Goal: Information Seeking & Learning: Learn about a topic

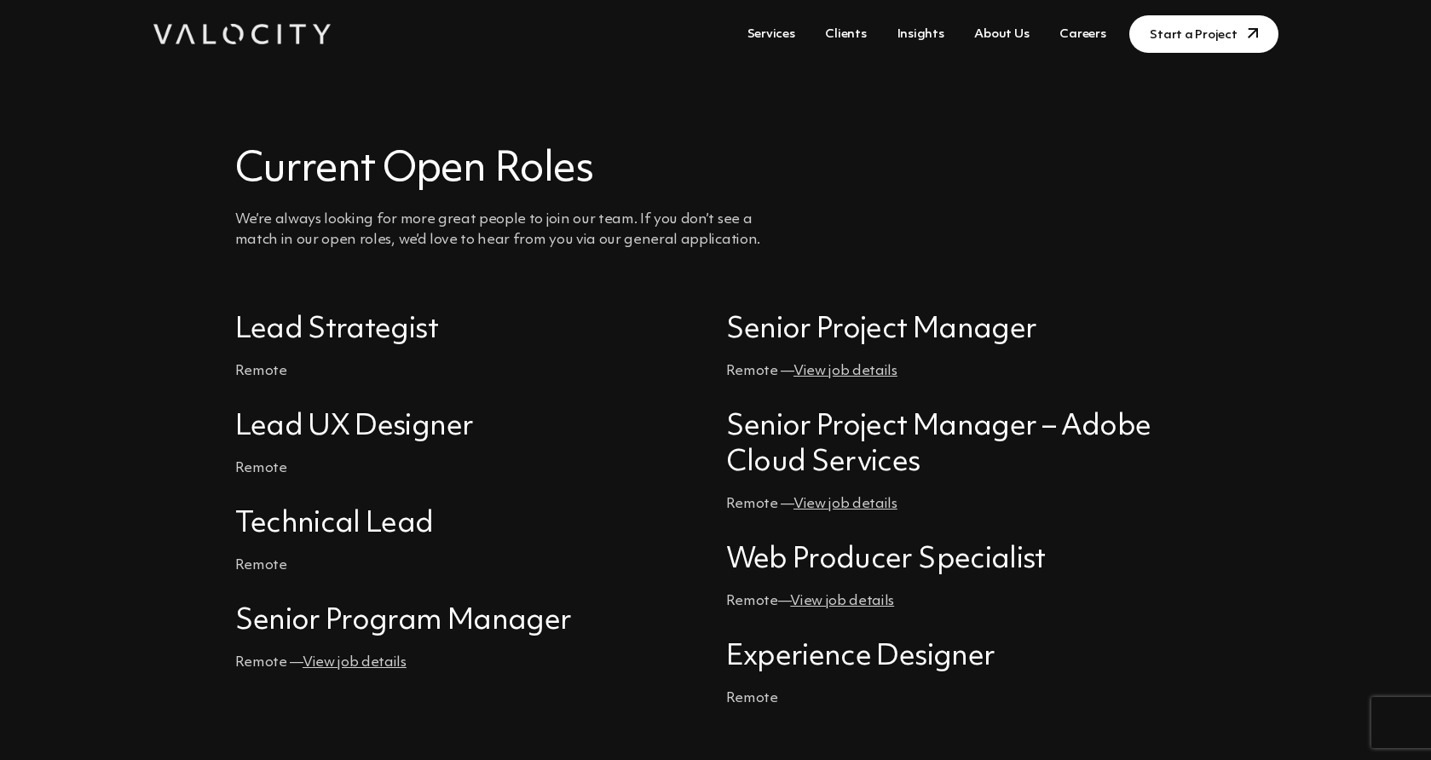
scroll to position [375, 0]
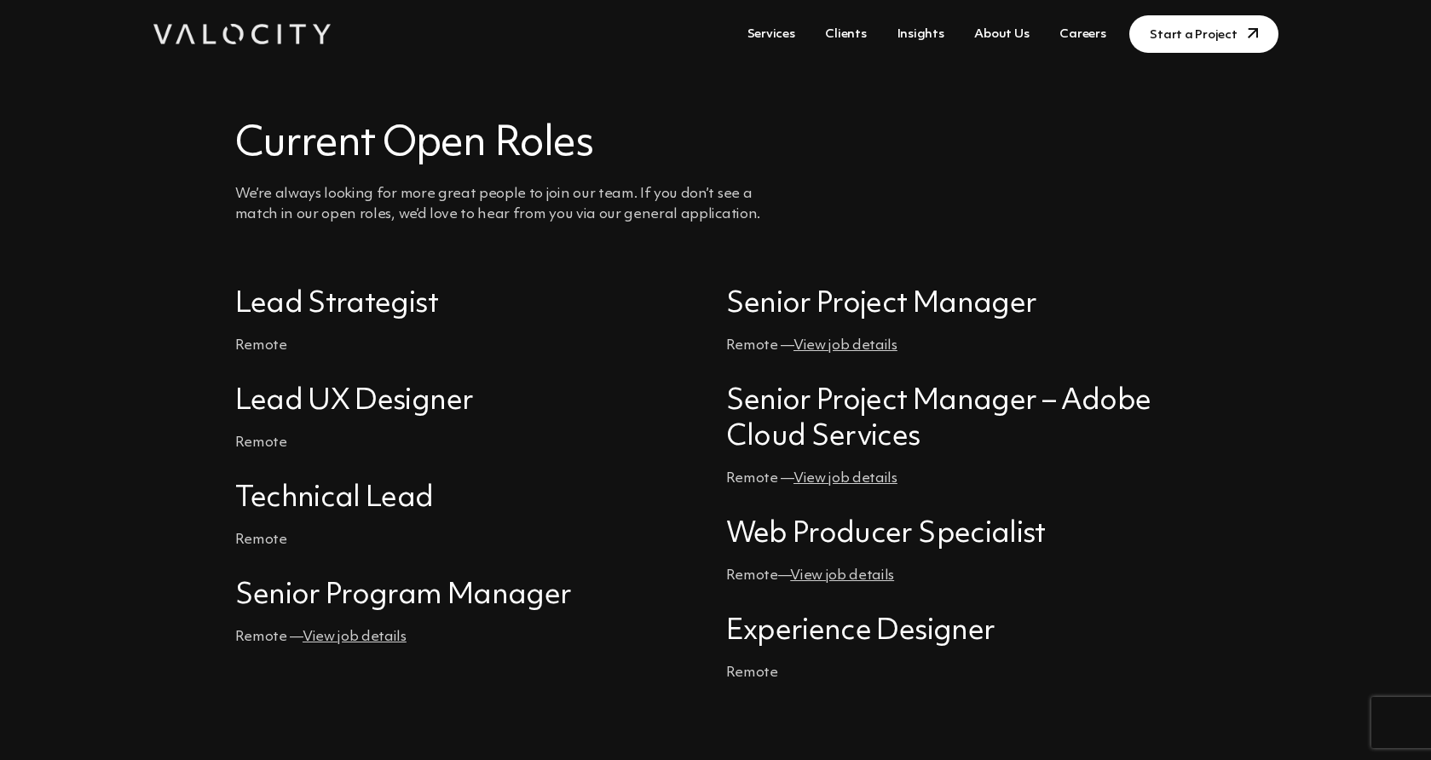
click at [303, 307] on h4 "Lead Strategist" at bounding box center [470, 304] width 470 height 36
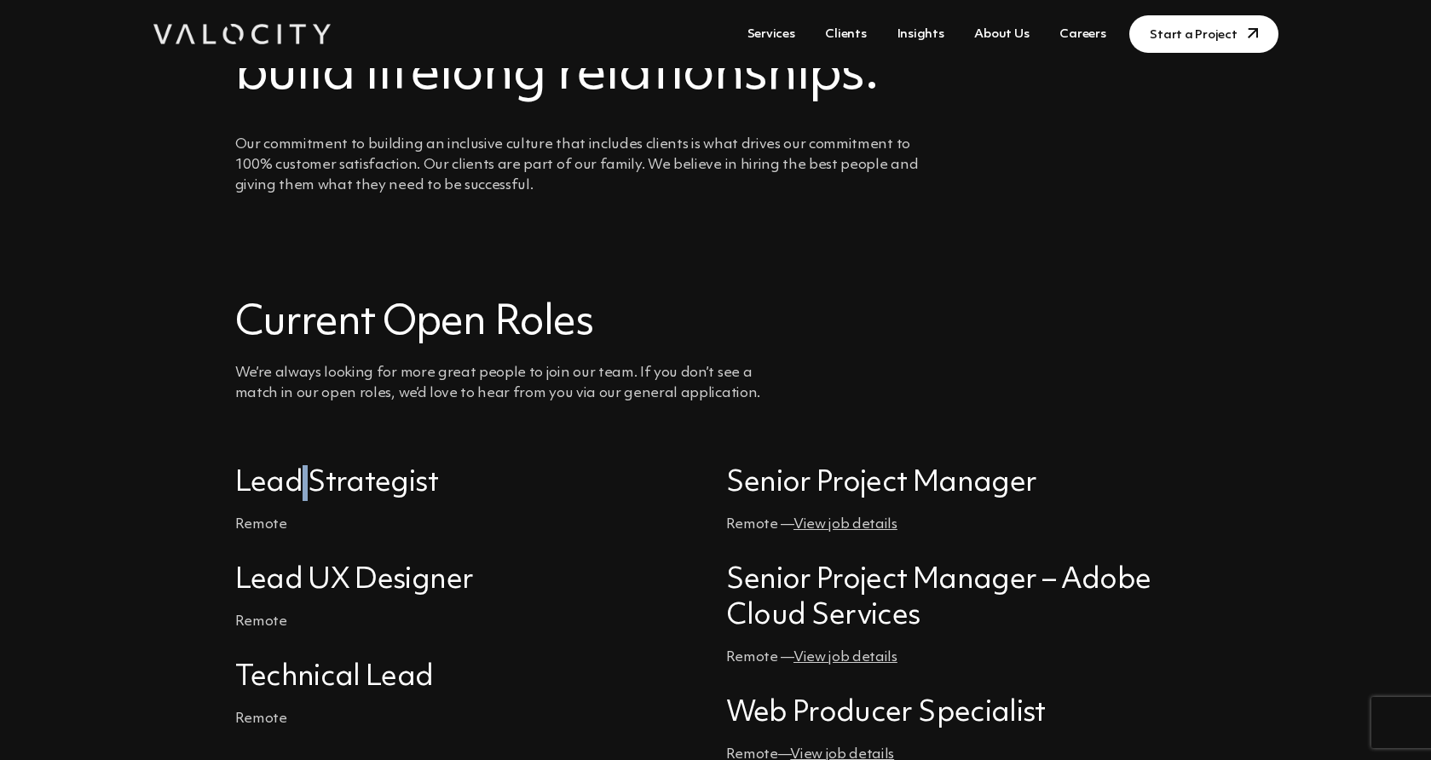
scroll to position [170, 0]
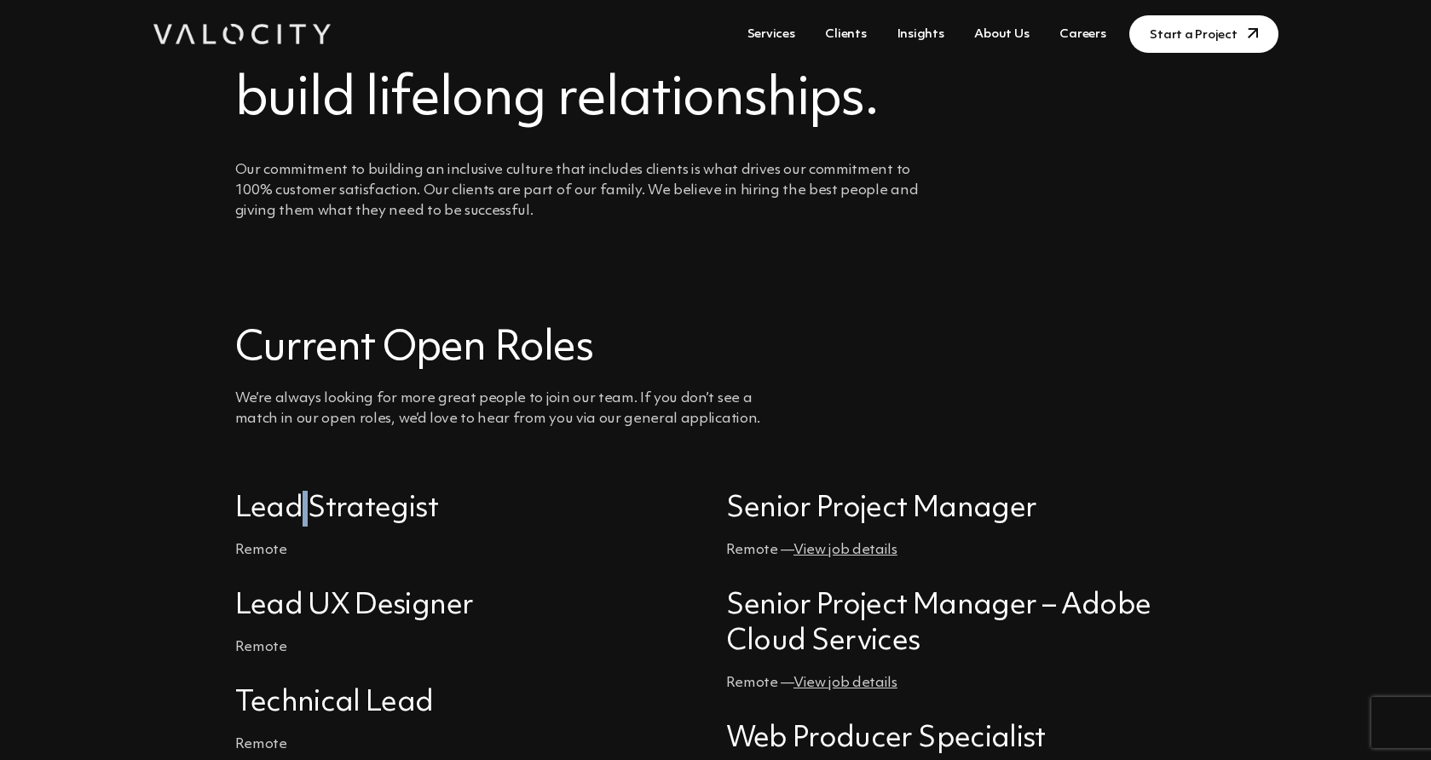
click at [791, 32] on link "Services" at bounding box center [771, 35] width 61 height 32
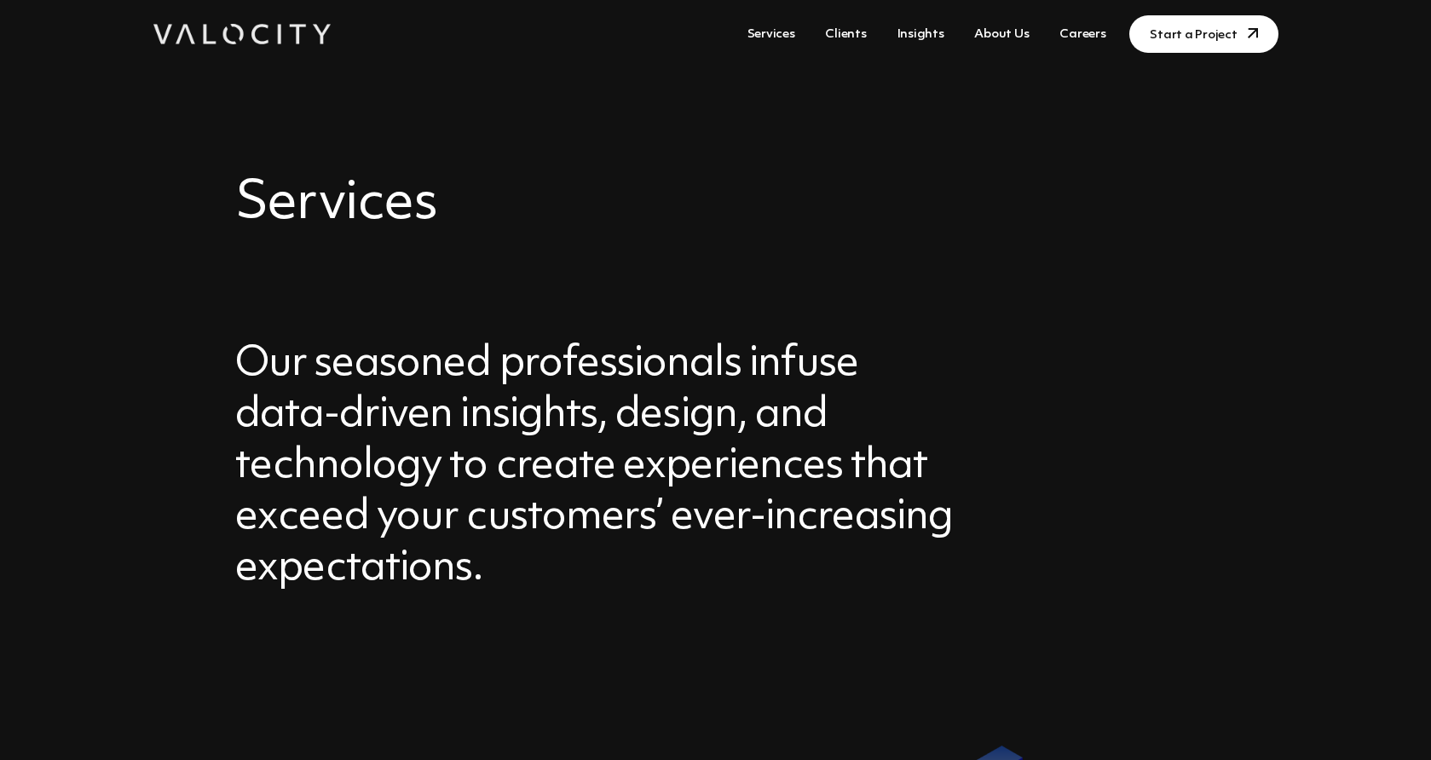
click at [1011, 28] on link "About Us" at bounding box center [1001, 35] width 68 height 32
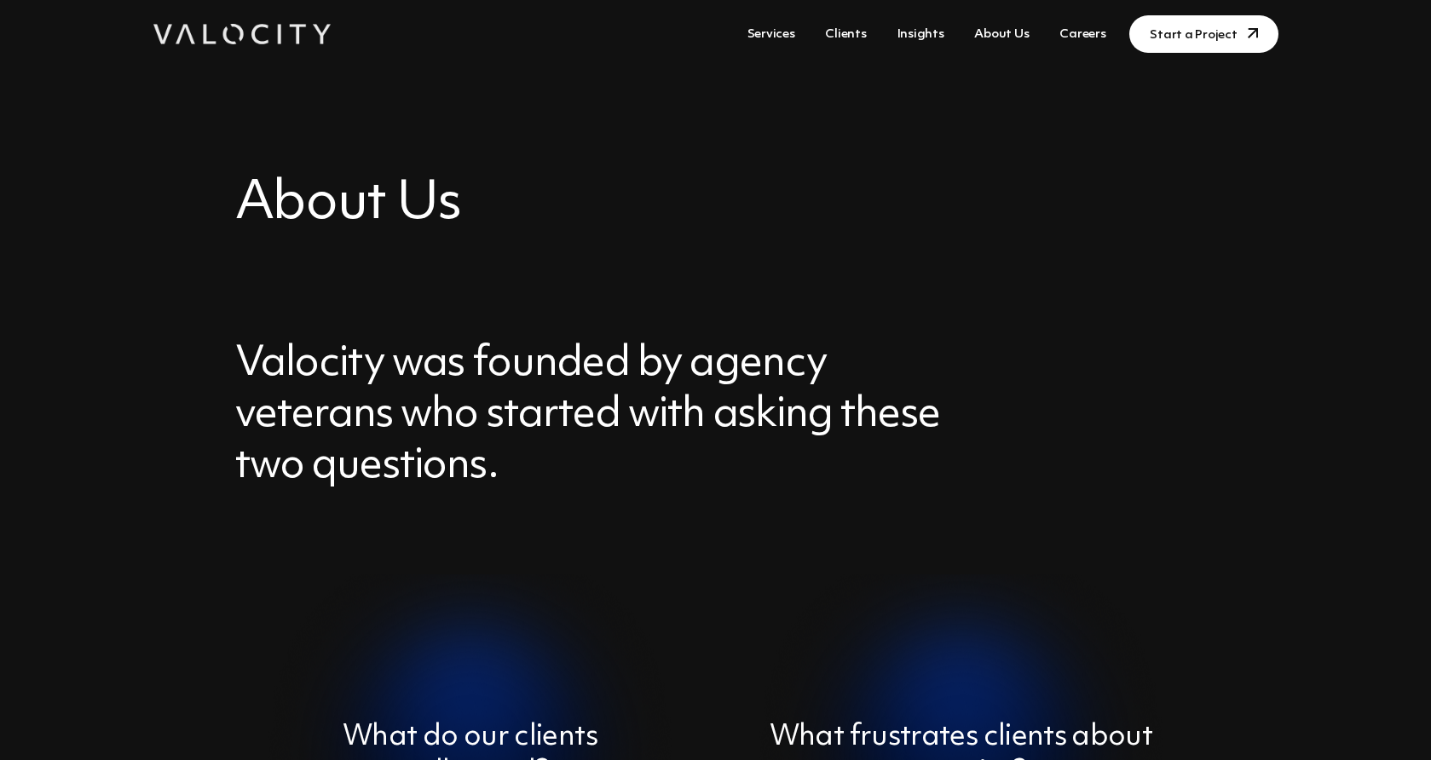
click at [1083, 27] on link "Careers" at bounding box center [1083, 35] width 60 height 32
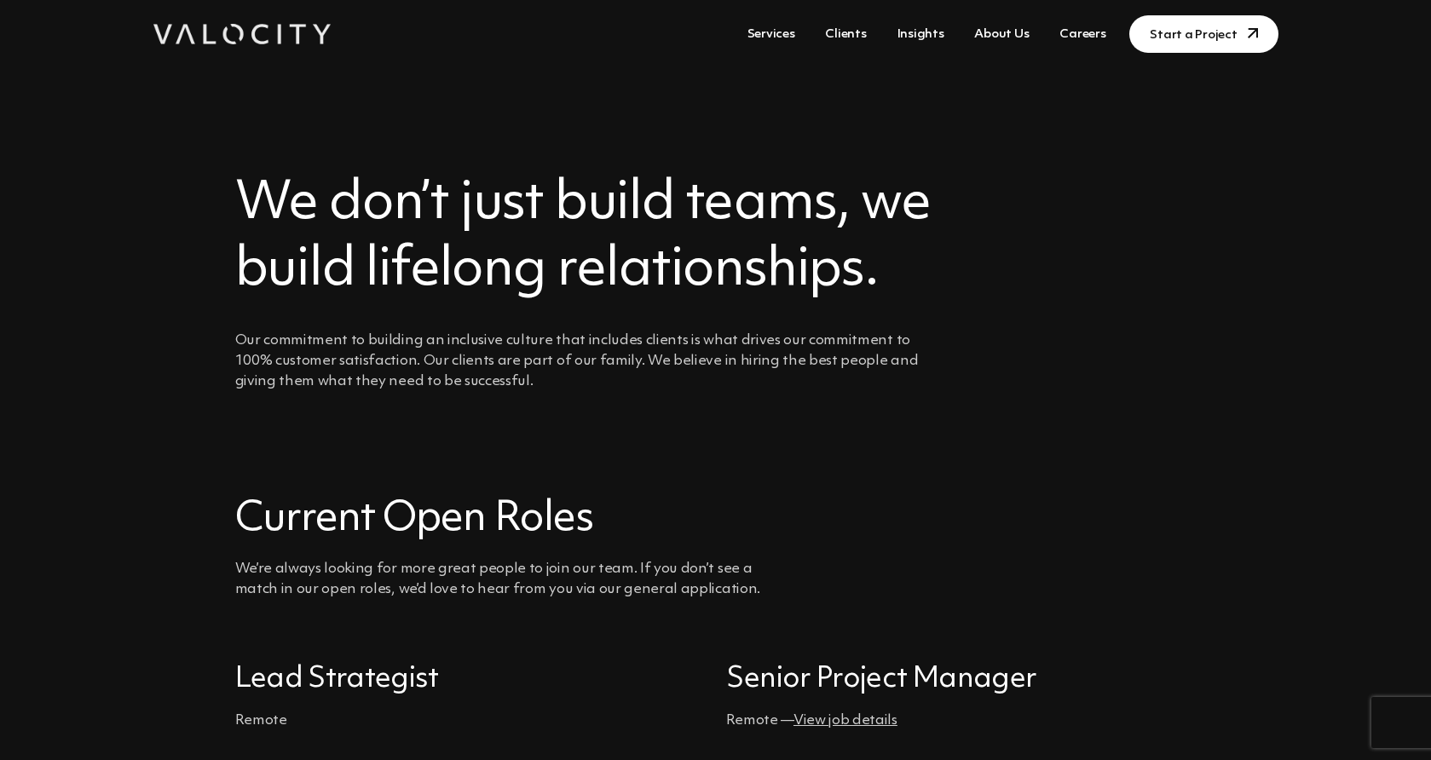
click at [483, 514] on h3 "Current Open Roles" at bounding box center [548, 519] width 627 height 51
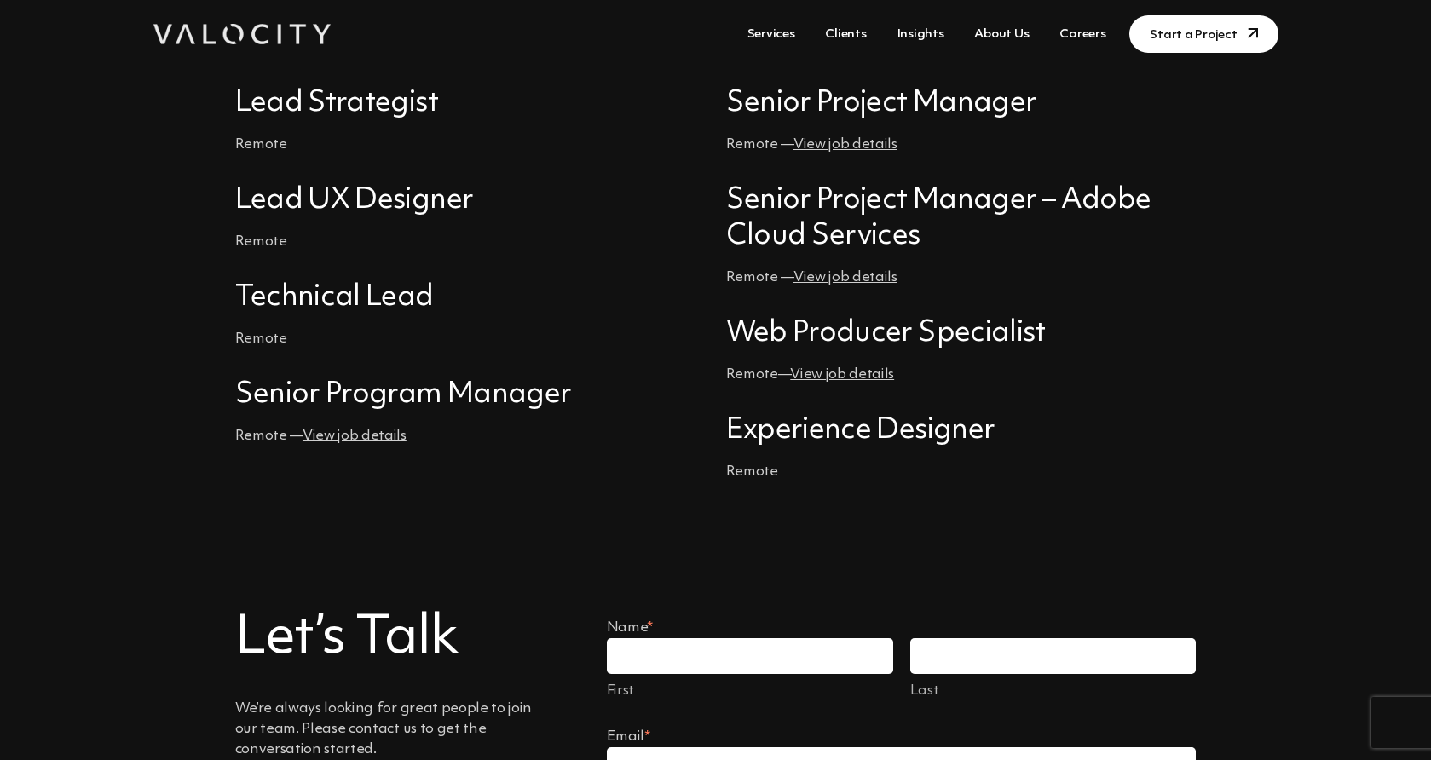
scroll to position [580, 0]
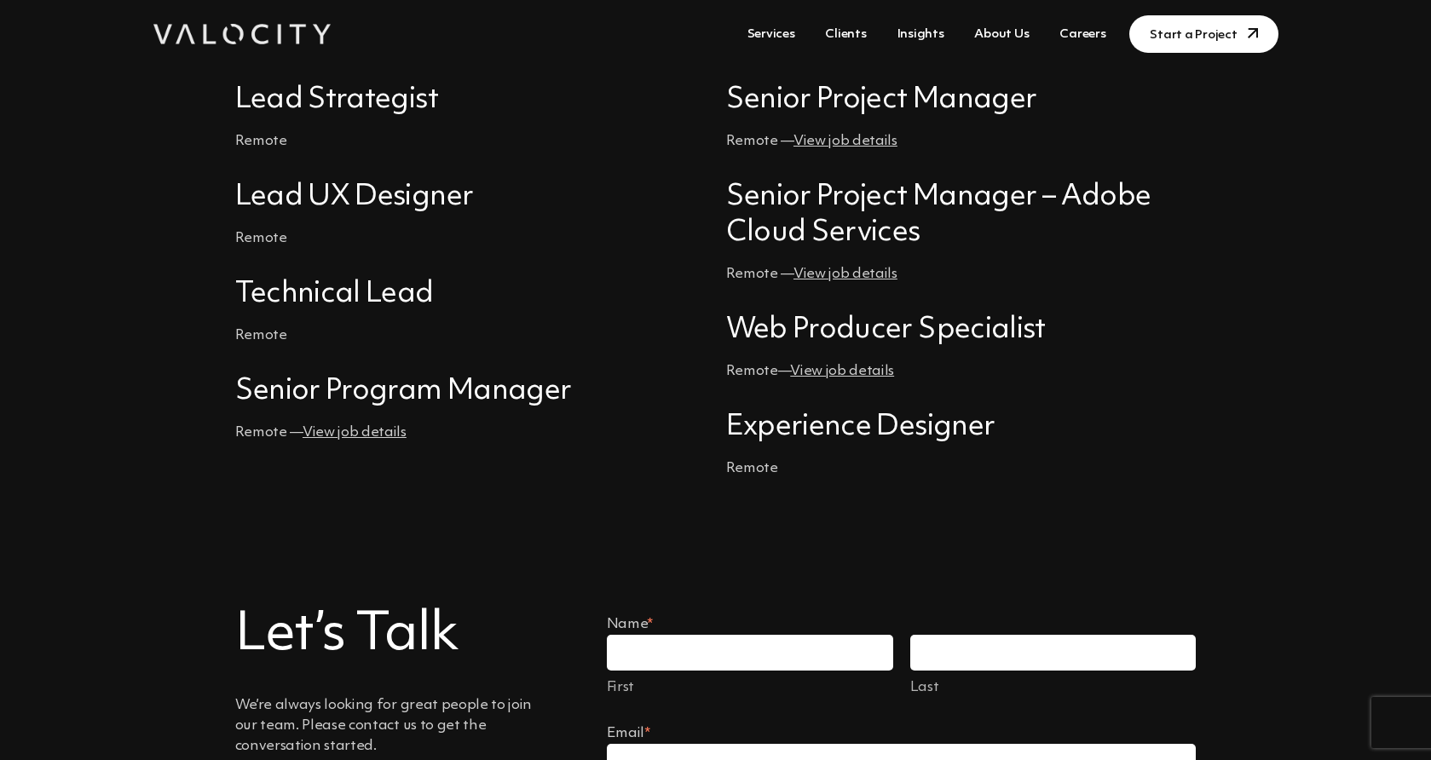
click at [354, 431] on link "View job details" at bounding box center [355, 432] width 104 height 14
